Goal: Task Accomplishment & Management: Manage account settings

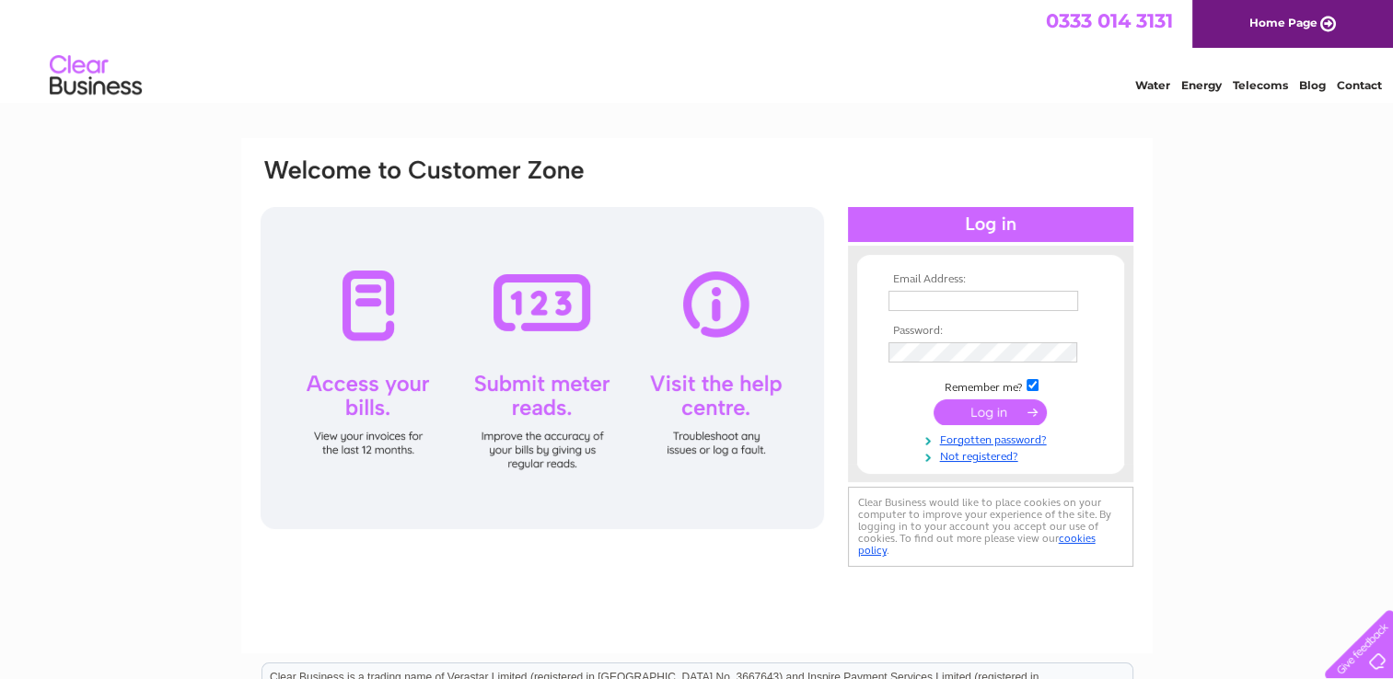
click at [929, 295] on input "text" at bounding box center [983, 301] width 190 height 20
type input "deliziosoweybridge@gmail.com"
click at [966, 411] on input "submit" at bounding box center [989, 412] width 113 height 26
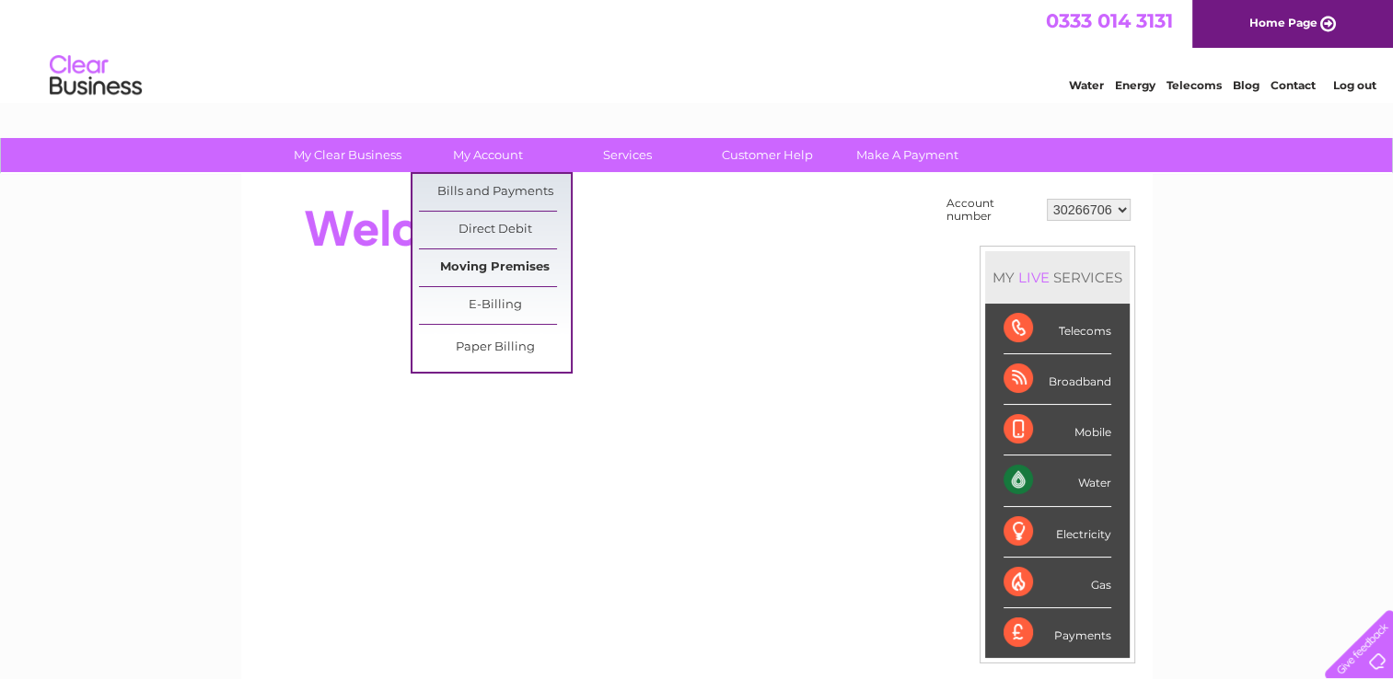
click at [497, 268] on link "Moving Premises" at bounding box center [495, 267] width 152 height 37
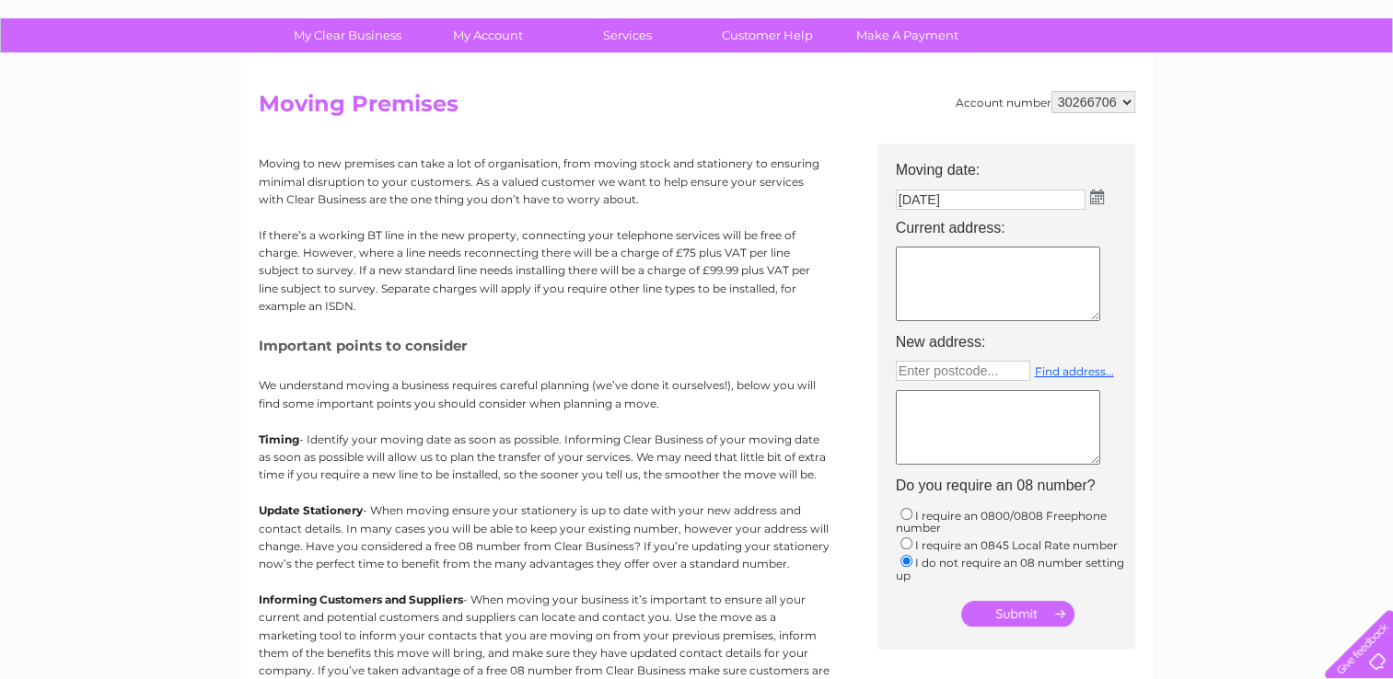
scroll to position [133, 0]
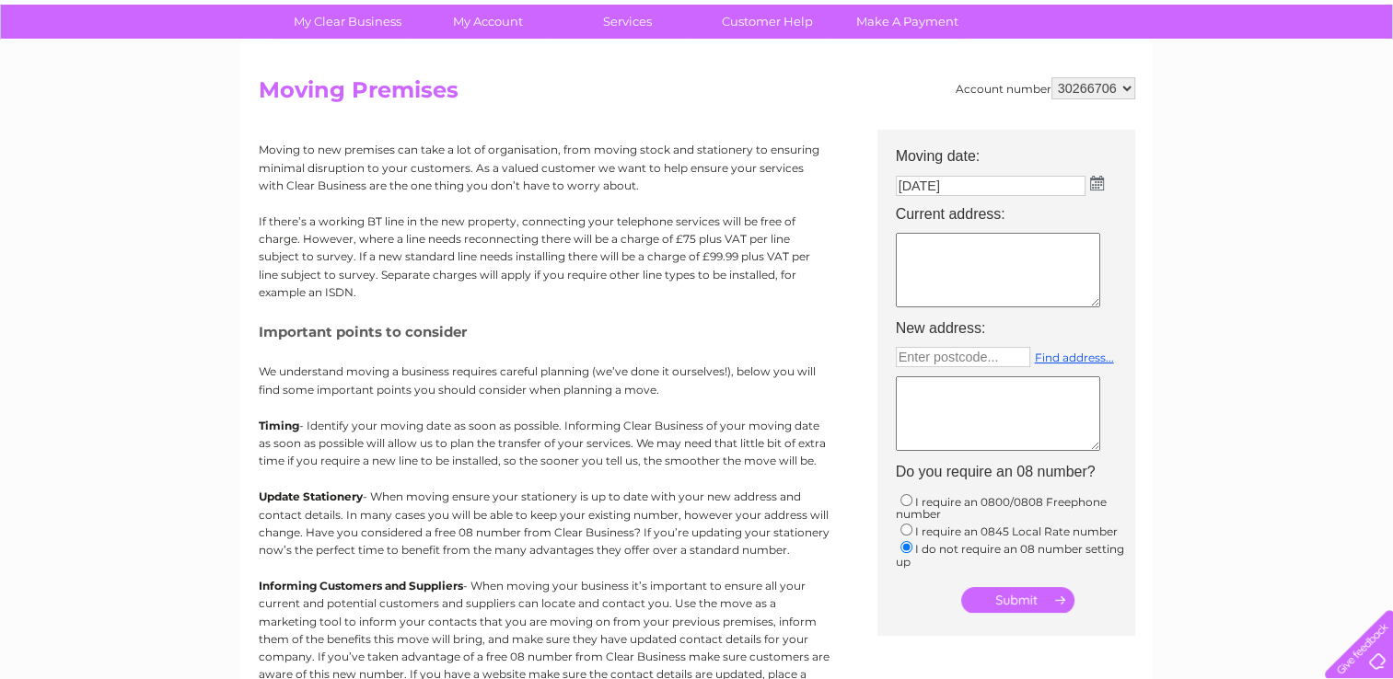
click at [1094, 183] on img at bounding box center [1097, 183] width 14 height 15
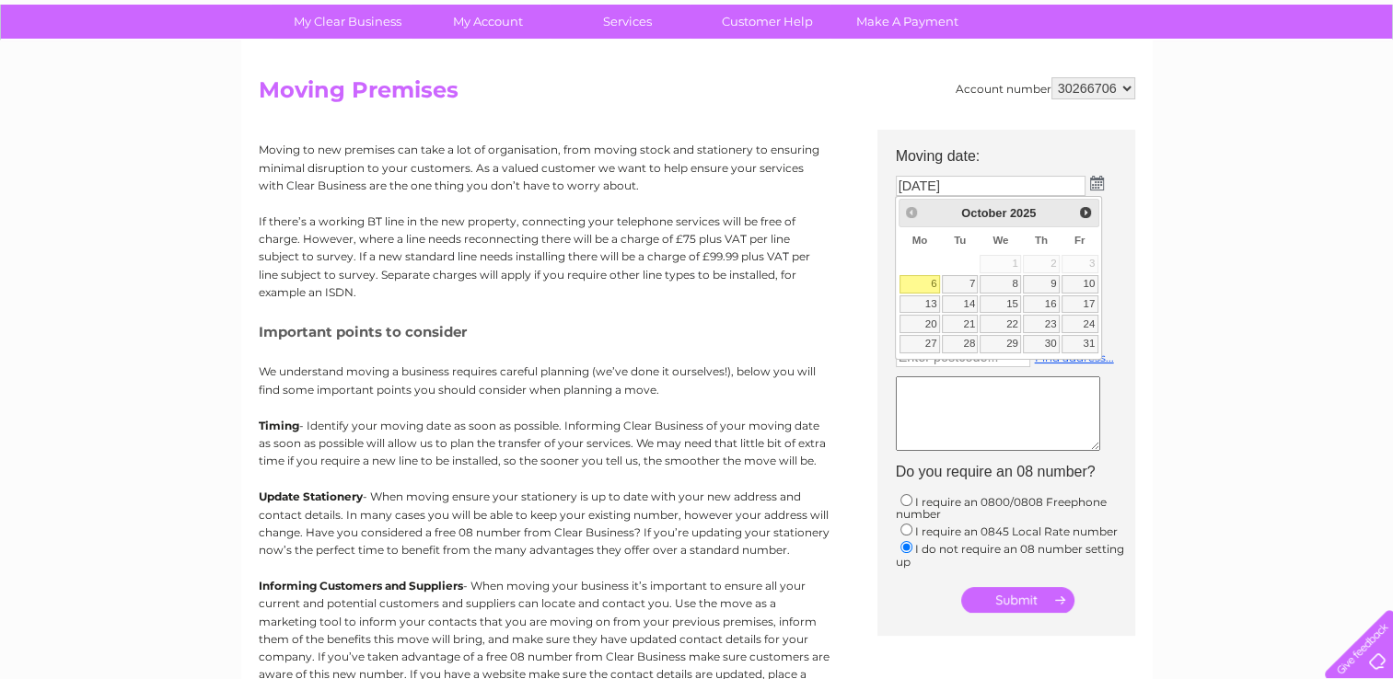
click at [909, 211] on div "Prev Next October 2025" at bounding box center [998, 213] width 201 height 28
click at [1094, 182] on img at bounding box center [1097, 183] width 14 height 15
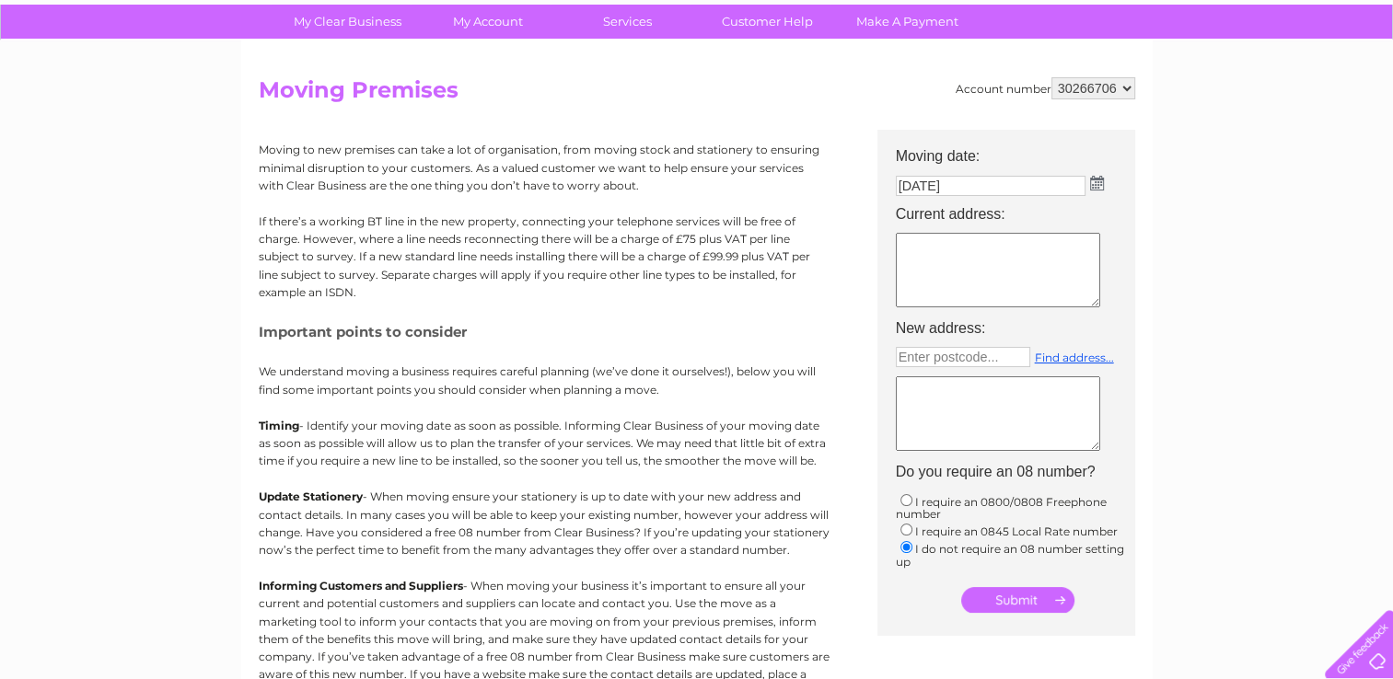
click at [1094, 182] on img at bounding box center [1097, 183] width 14 height 15
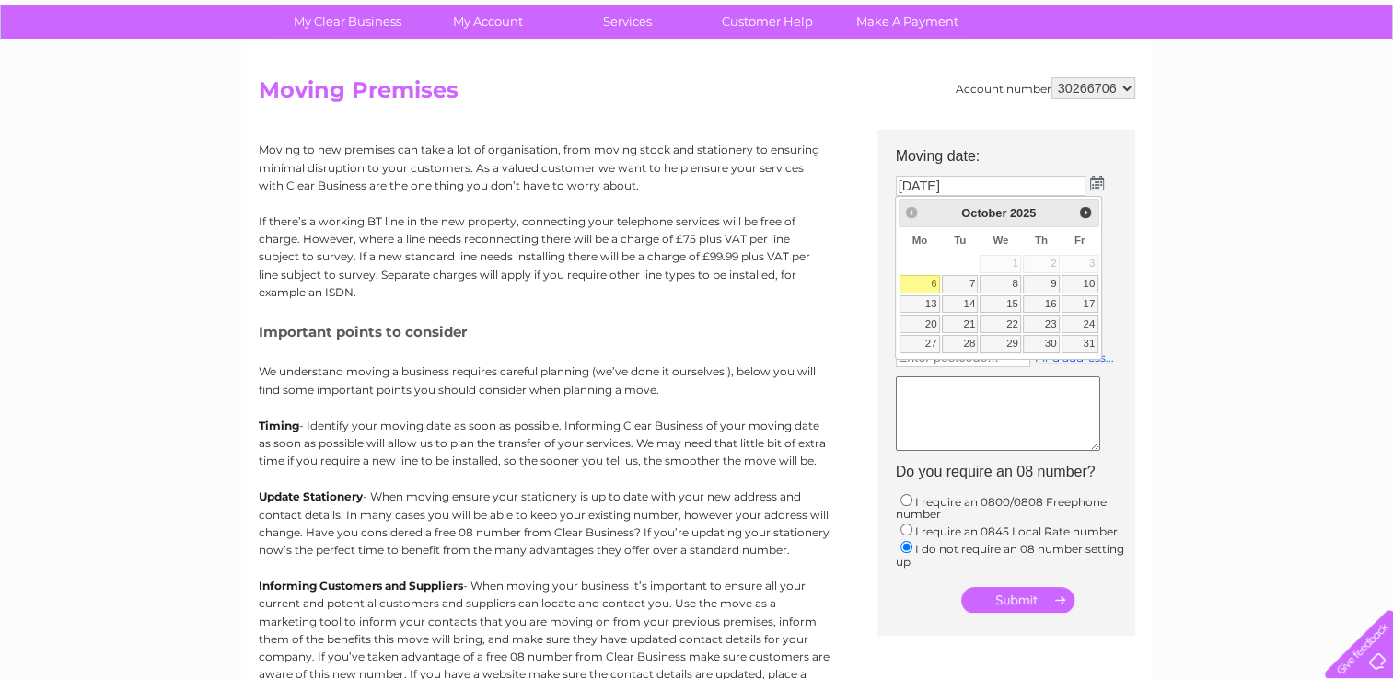
click at [917, 213] on div "Prev Next October 2025" at bounding box center [998, 213] width 201 height 28
click at [904, 209] on div "Prev Next October 2025" at bounding box center [998, 213] width 201 height 28
click at [930, 282] on link "6" at bounding box center [919, 284] width 41 height 18
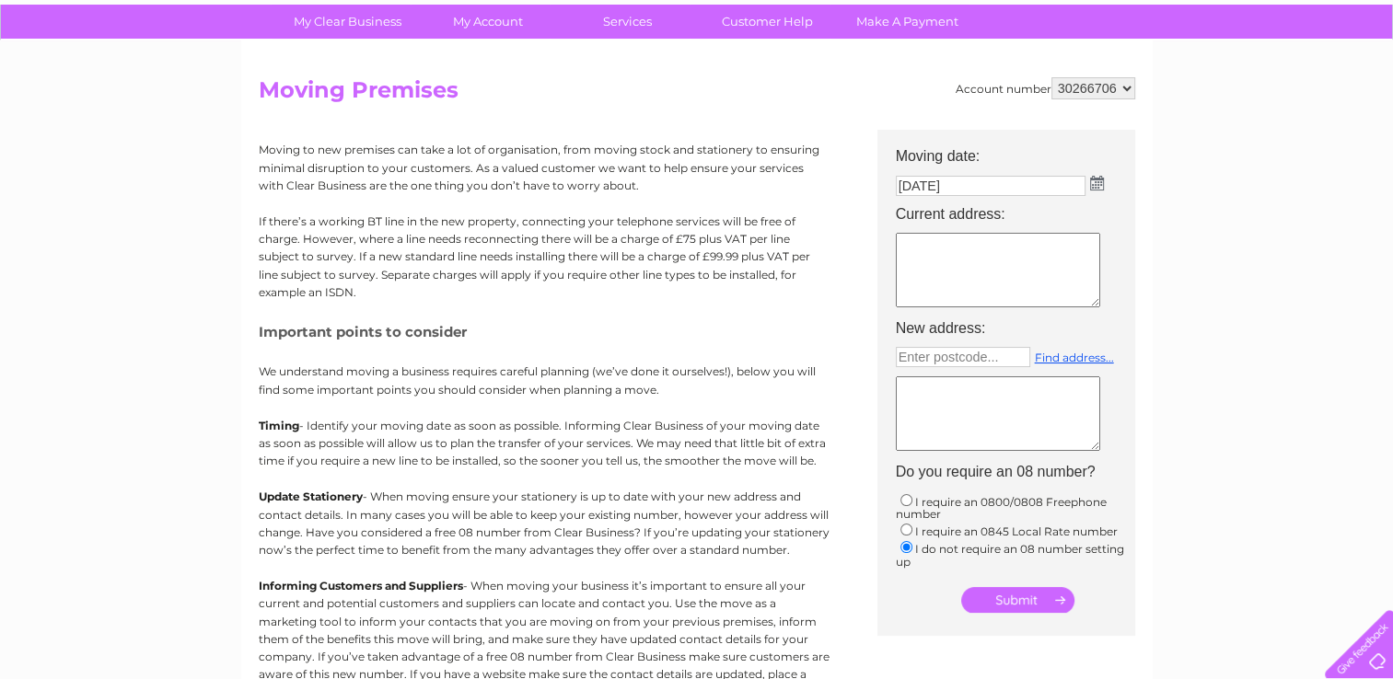
click at [1001, 594] on input "submit" at bounding box center [1017, 600] width 113 height 26
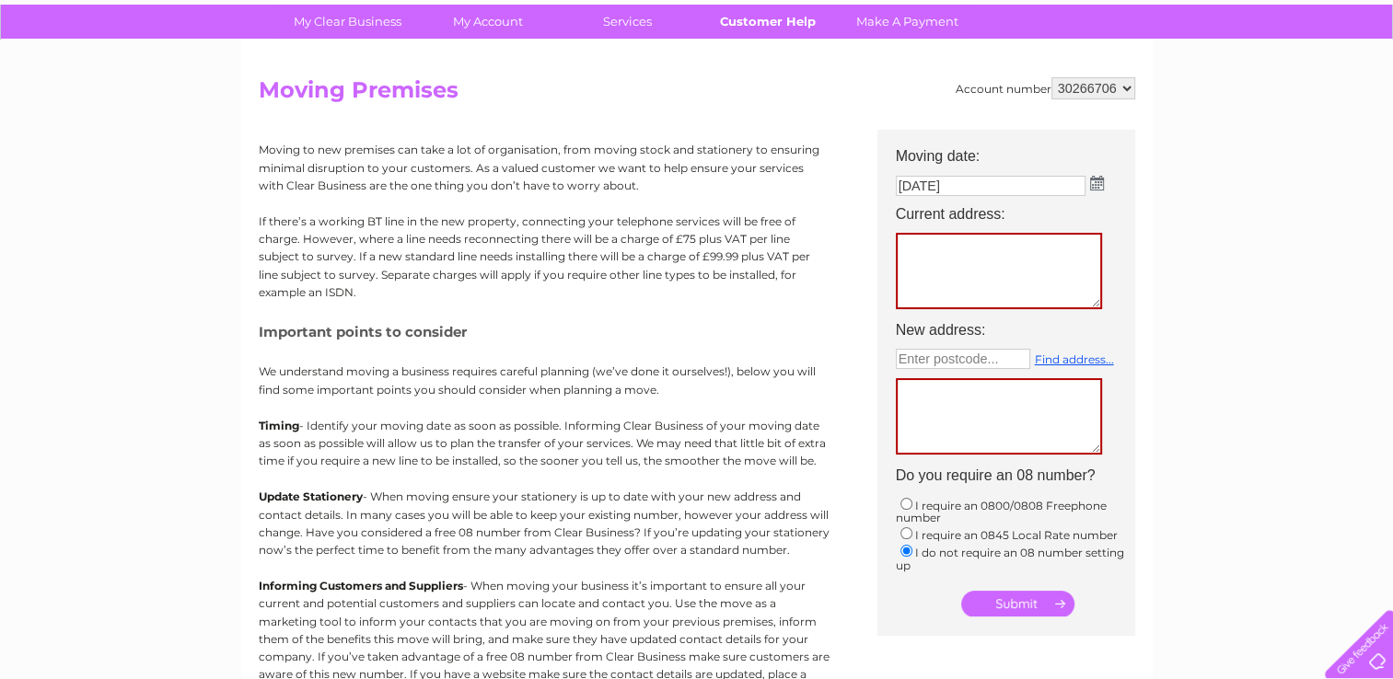
click at [742, 38] on link "Customer Help" at bounding box center [767, 22] width 152 height 34
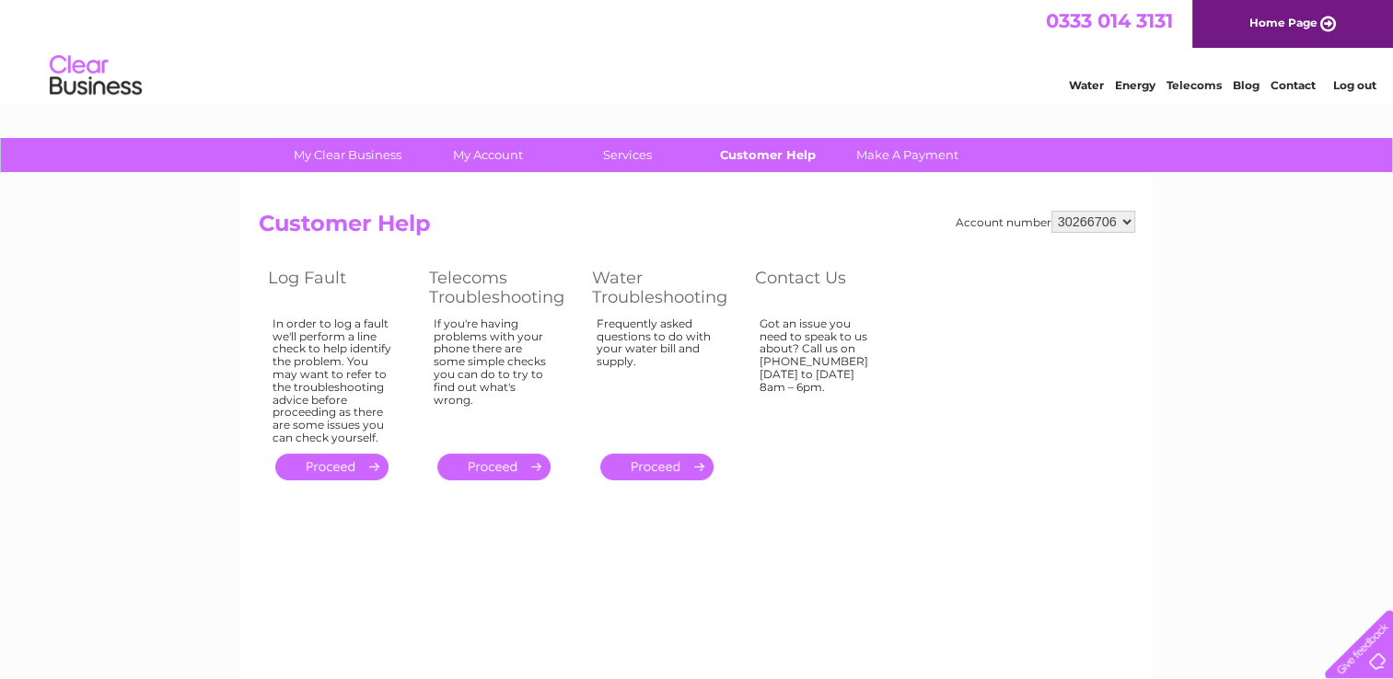
click at [762, 156] on link "Customer Help" at bounding box center [767, 155] width 152 height 34
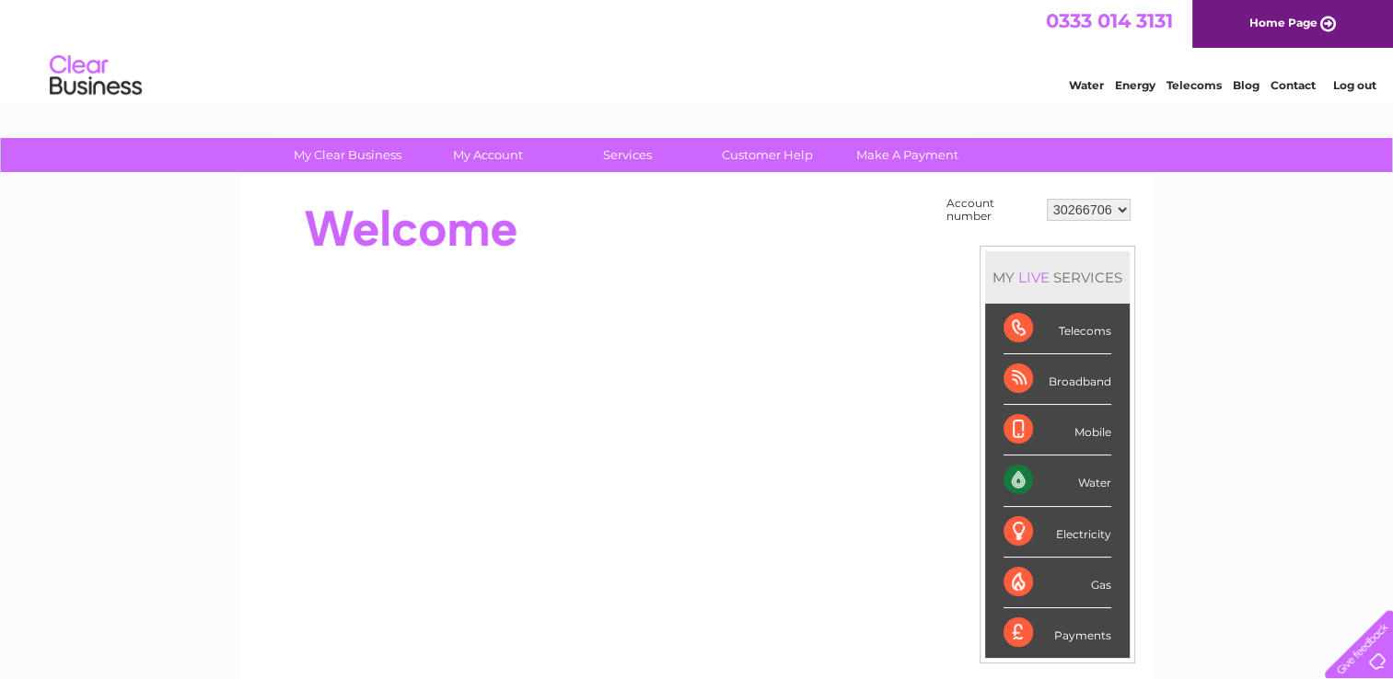
drag, startPoint x: 1395, startPoint y: 278, endPoint x: 1376, endPoint y: 60, distance: 219.0
click at [1083, 486] on div "Water" at bounding box center [1057, 481] width 108 height 51
click at [1013, 476] on div "Water" at bounding box center [1057, 481] width 108 height 51
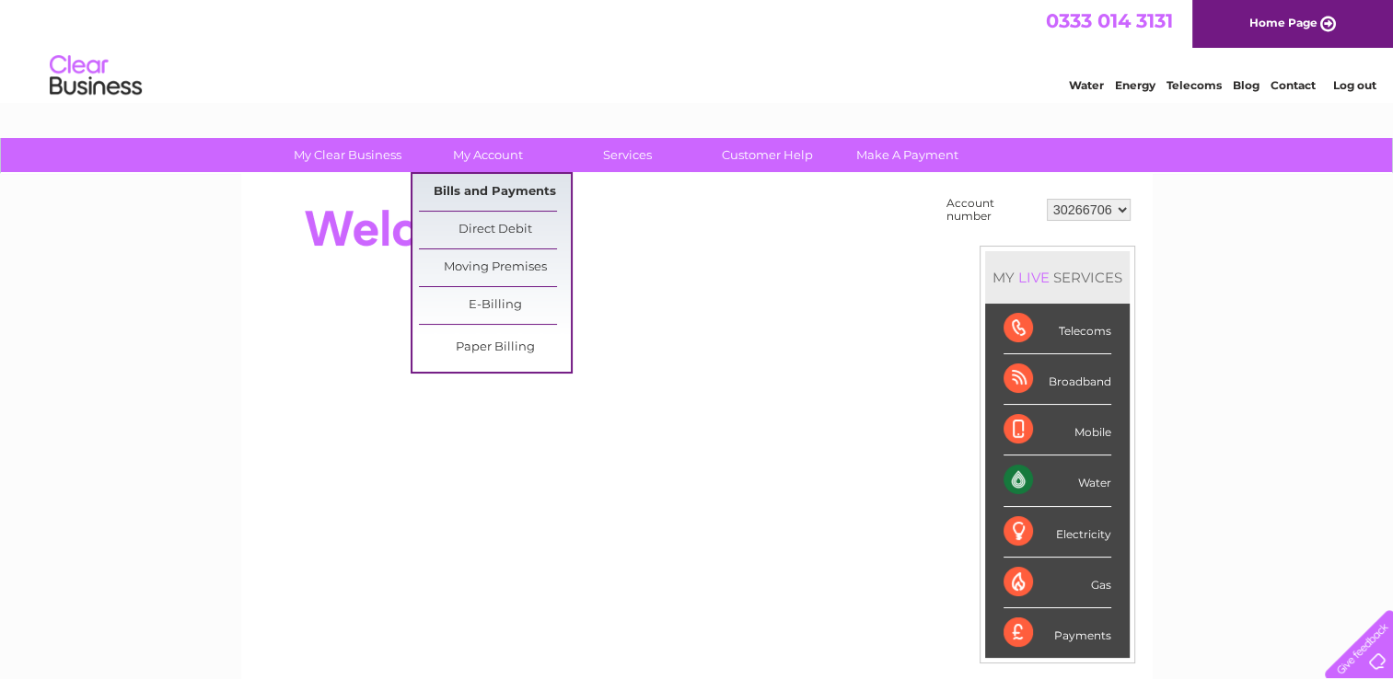
click at [484, 194] on link "Bills and Payments" at bounding box center [495, 192] width 152 height 37
